Goal: Communication & Community: Answer question/provide support

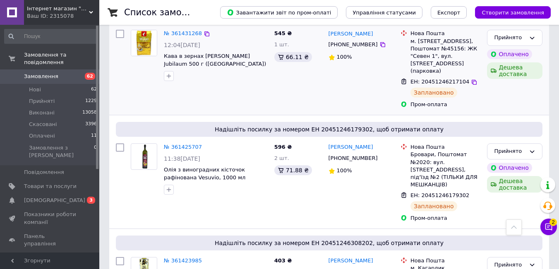
scroll to position [1884, 0]
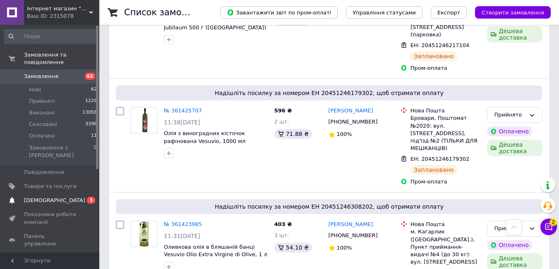
click at [80, 194] on link "[DEMOGRAPHIC_DATA] 0 3" at bounding box center [51, 201] width 102 height 14
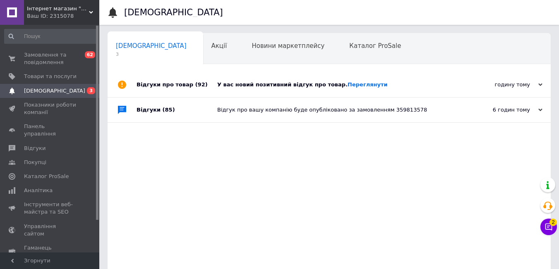
click at [396, 76] on div "У вас новий позитивний відгук про товар. [GEOGRAPHIC_DATA]" at bounding box center [338, 84] width 242 height 25
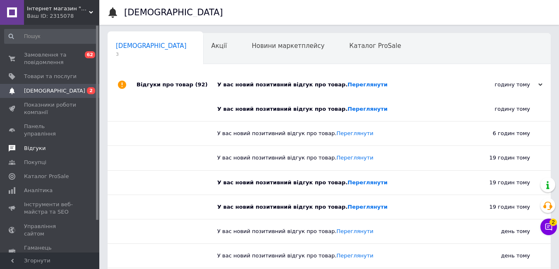
click at [59, 145] on span "Відгуки" at bounding box center [50, 148] width 53 height 7
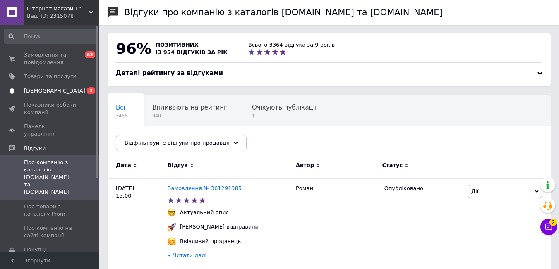
click at [40, 94] on span "[DEMOGRAPHIC_DATA]" at bounding box center [54, 90] width 61 height 7
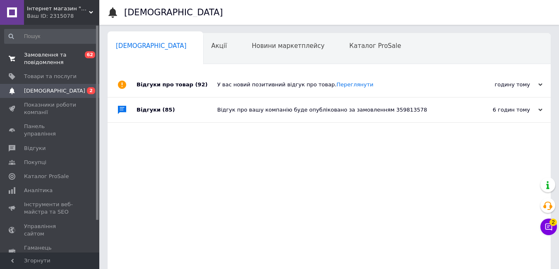
click at [72, 66] on span "Замовлення та повідомлення" at bounding box center [50, 58] width 53 height 15
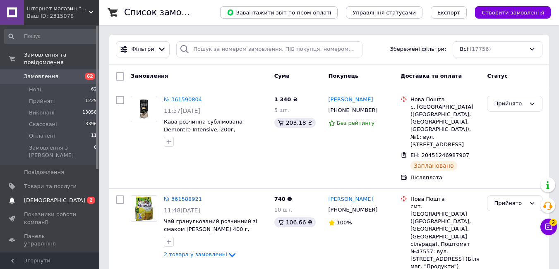
click at [67, 194] on link "[DEMOGRAPHIC_DATA] 0 2" at bounding box center [51, 201] width 102 height 14
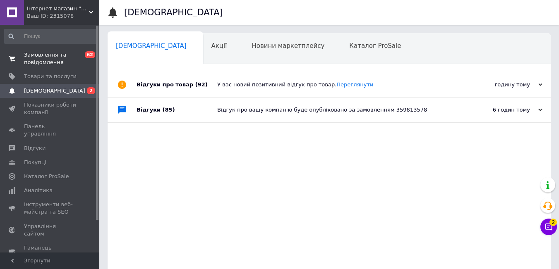
click at [55, 62] on span "Замовлення та повідомлення" at bounding box center [50, 58] width 53 height 15
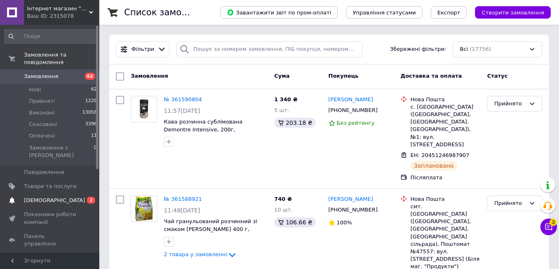
click at [70, 194] on link "[DEMOGRAPHIC_DATA] 0 2" at bounding box center [51, 201] width 102 height 14
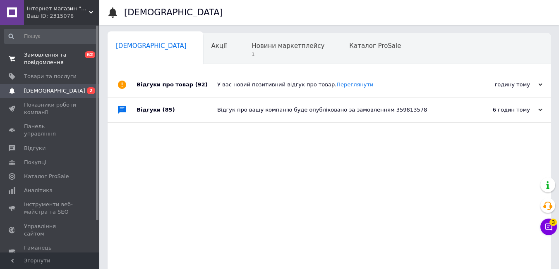
click at [34, 59] on span "Замовлення та повідомлення" at bounding box center [50, 58] width 53 height 15
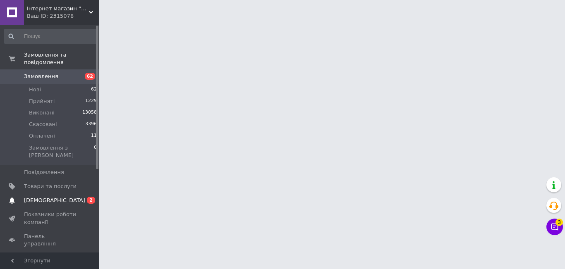
click at [36, 197] on span "[DEMOGRAPHIC_DATA]" at bounding box center [54, 200] width 61 height 7
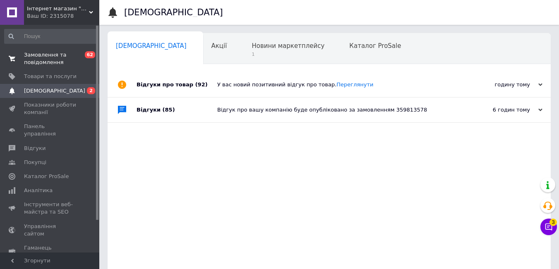
click at [37, 51] on link "Замовлення та повідомлення 0 62" at bounding box center [51, 59] width 102 height 22
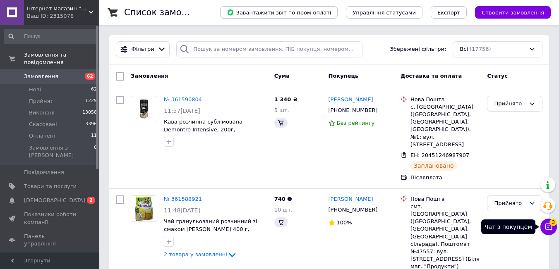
click at [548, 229] on icon at bounding box center [548, 227] width 7 height 7
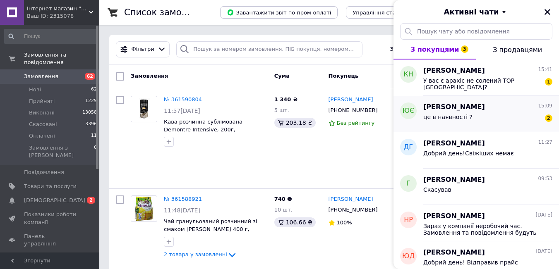
click at [508, 112] on div "це в наявності ? 2" at bounding box center [487, 118] width 129 height 13
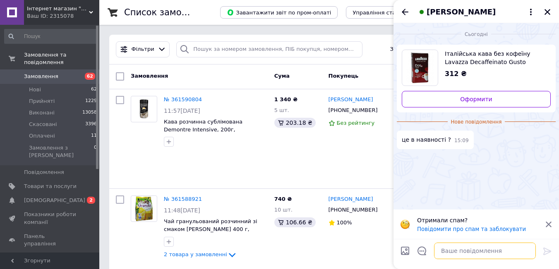
click at [506, 246] on textarea at bounding box center [485, 251] width 102 height 17
type textarea "Добрий день!Так, є"
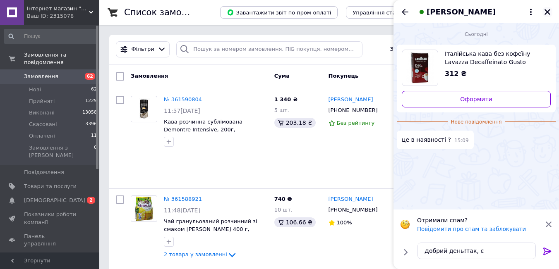
click at [550, 14] on icon "Закрити" at bounding box center [548, 12] width 6 height 6
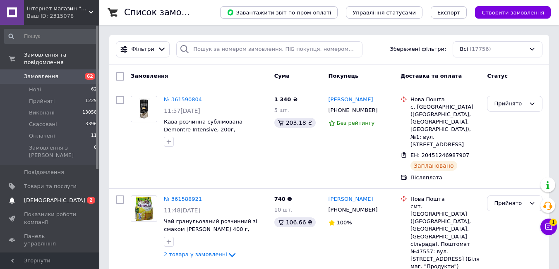
click at [50, 197] on span "[DEMOGRAPHIC_DATA]" at bounding box center [54, 200] width 61 height 7
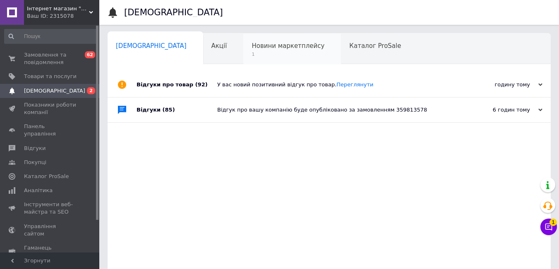
click at [243, 59] on div "Новини маркетплейсу 1" at bounding box center [292, 49] width 98 height 31
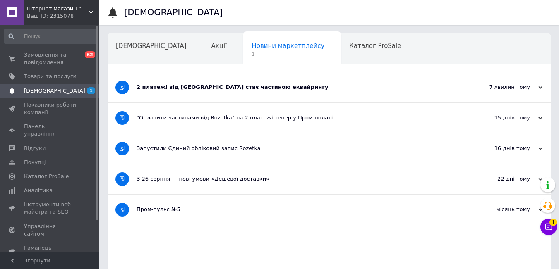
click at [314, 89] on div "2 платежі від [GEOGRAPHIC_DATA] стає частиною еквайрингу" at bounding box center [298, 87] width 323 height 7
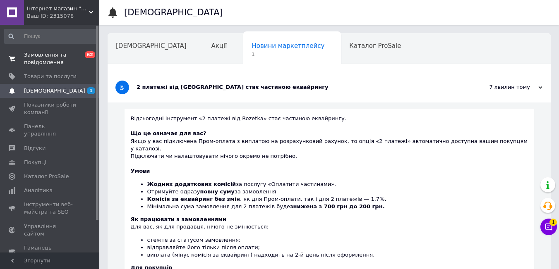
click at [64, 53] on span "Замовлення та повідомлення" at bounding box center [50, 58] width 53 height 15
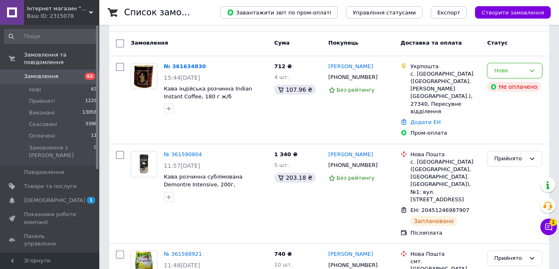
scroll to position [41, 0]
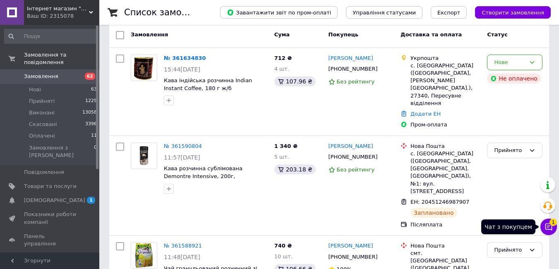
click at [551, 228] on icon at bounding box center [549, 227] width 8 height 8
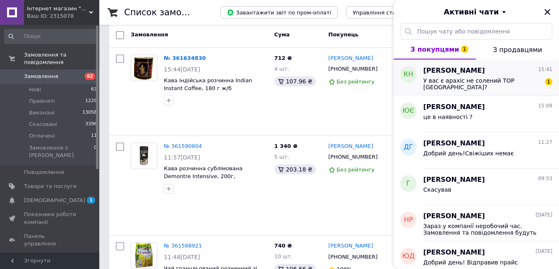
click at [509, 86] on div "У вас є арахіс не солений ТОР [GEOGRAPHIC_DATA]?" at bounding box center [482, 83] width 118 height 13
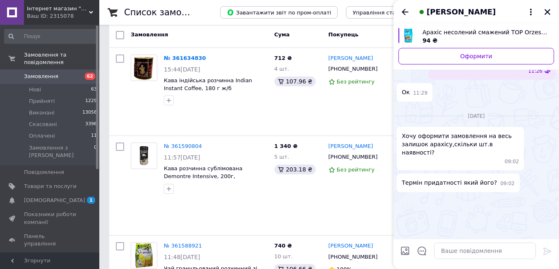
scroll to position [1321, 0]
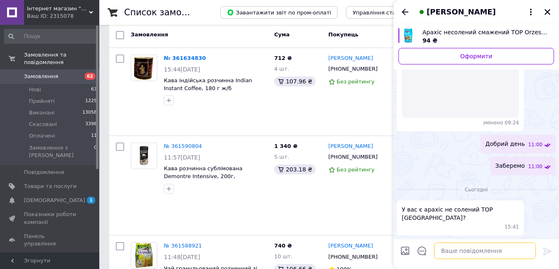
click at [474, 252] on textarea at bounding box center [485, 251] width 102 height 17
click at [457, 257] on textarea "Добрий день! [PERSON_NAME]" at bounding box center [477, 251] width 118 height 17
click at [487, 255] on textarea "Добрий день! Немає [GEOGRAPHIC_DATA]" at bounding box center [477, 251] width 118 height 17
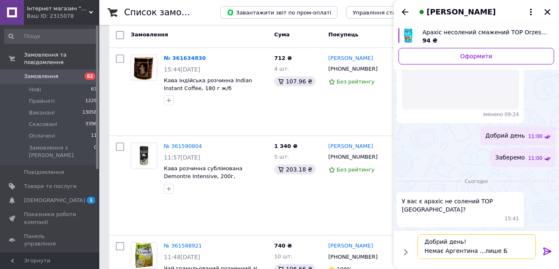
scroll to position [1, 0]
type textarea "Добрий день! Немає Аргентина ...лише Бразилія"
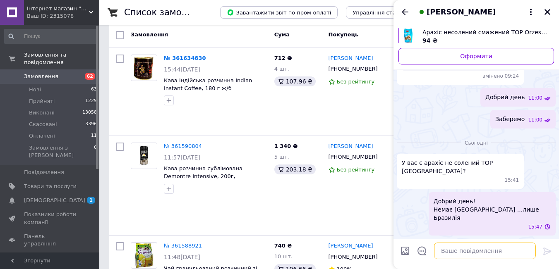
scroll to position [1351, 0]
click at [49, 197] on span "[DEMOGRAPHIC_DATA]" at bounding box center [54, 200] width 61 height 7
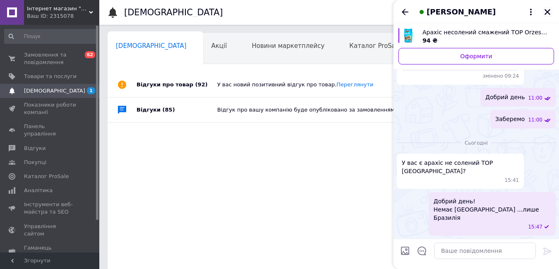
click at [547, 11] on icon "Закрити" at bounding box center [547, 11] width 7 height 7
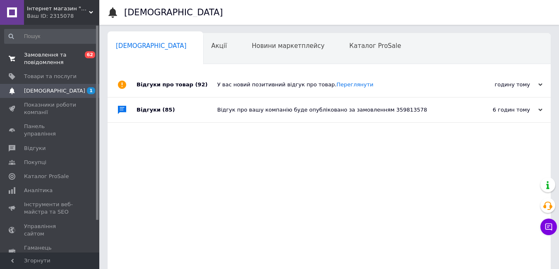
click at [60, 58] on span "Замовлення та повідомлення" at bounding box center [50, 58] width 53 height 15
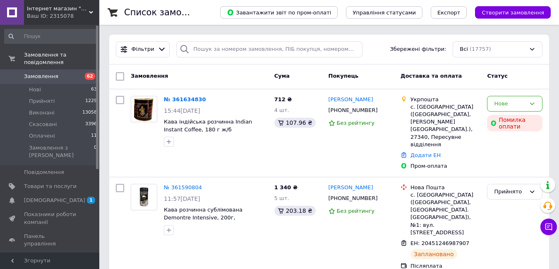
scroll to position [124, 0]
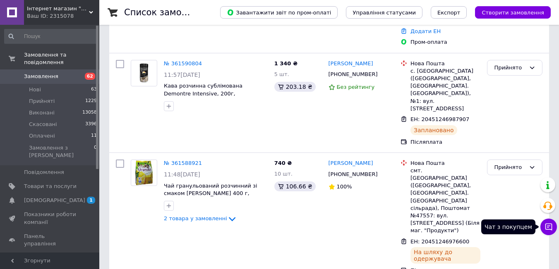
click at [546, 224] on icon at bounding box center [548, 227] width 7 height 7
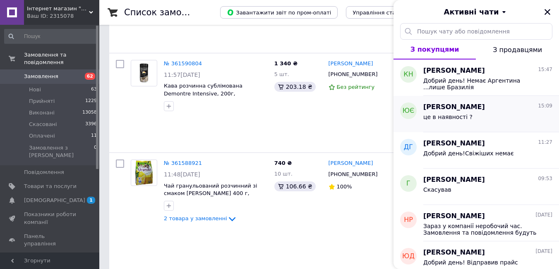
click at [506, 124] on div "це в наявності ?" at bounding box center [487, 118] width 129 height 13
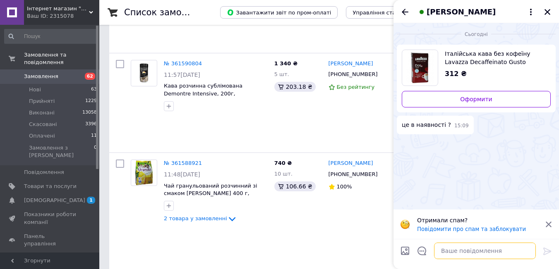
click at [497, 256] on textarea at bounding box center [485, 251] width 102 height 17
click at [456, 255] on textarea "Добрий день! Так, є в наяності" at bounding box center [477, 251] width 118 height 17
type textarea "Добрий день! Так, є в наявності"
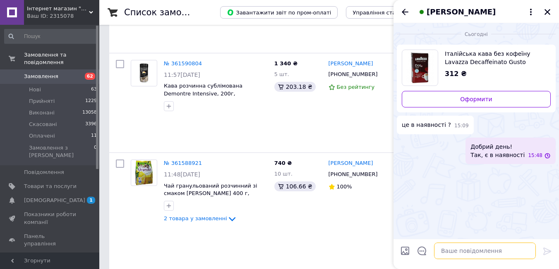
scroll to position [0, 0]
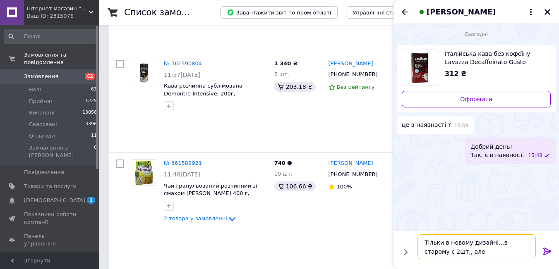
type textarea "Тільки в новому дизайні...в старому є 2шт,, але"
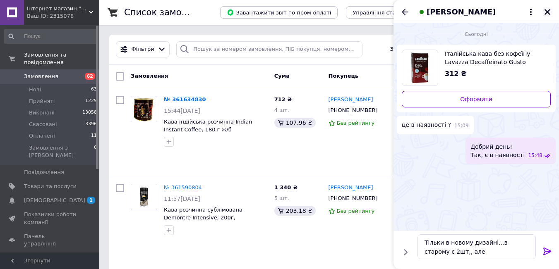
click at [546, 12] on icon "Закрити" at bounding box center [547, 11] width 7 height 7
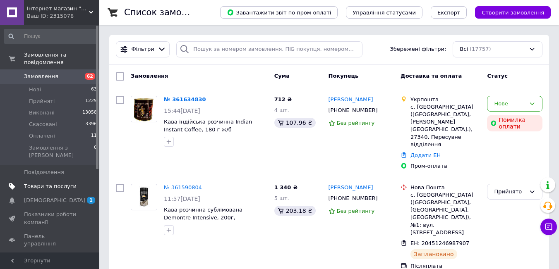
click at [58, 180] on link "Товари та послуги" at bounding box center [51, 187] width 102 height 14
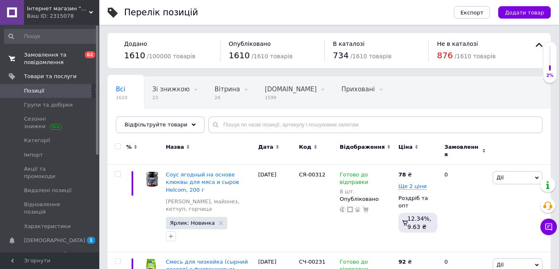
click at [43, 64] on span "Замовлення та повідомлення" at bounding box center [50, 58] width 53 height 15
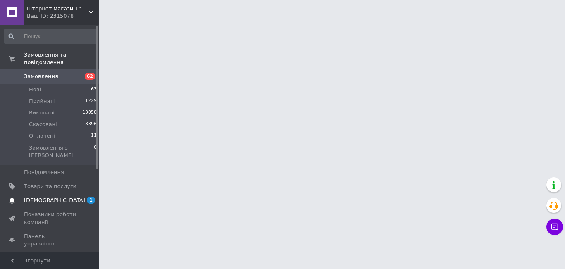
click at [62, 194] on link "[DEMOGRAPHIC_DATA] 1" at bounding box center [51, 201] width 102 height 14
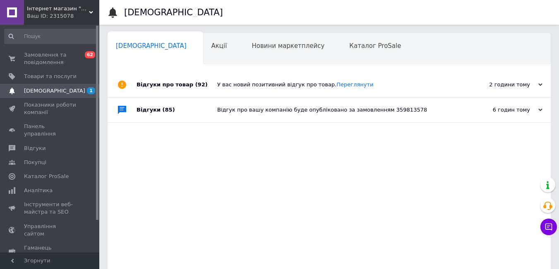
click at [379, 87] on div "У вас новий позитивний відгук про товар. [GEOGRAPHIC_DATA]" at bounding box center [338, 84] width 242 height 7
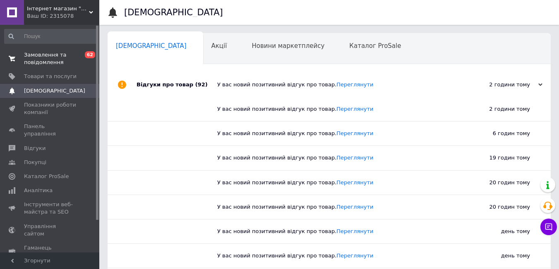
click at [20, 68] on link "Замовлення та повідомлення 0 62" at bounding box center [51, 59] width 102 height 22
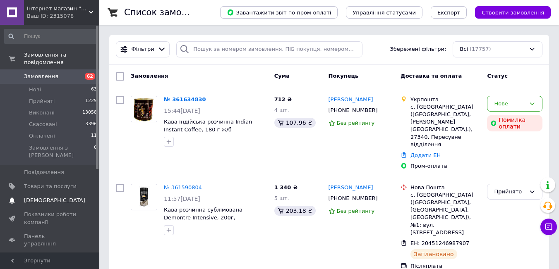
click at [79, 197] on span "0" at bounding box center [88, 200] width 23 height 7
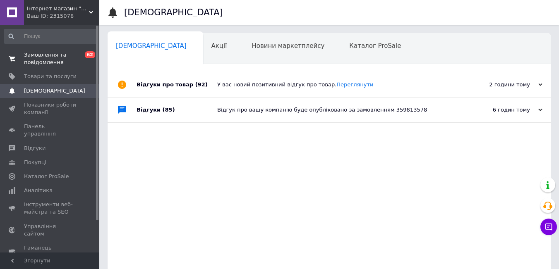
click at [67, 65] on span "Замовлення та повідомлення" at bounding box center [50, 58] width 53 height 15
